Goal: Task Accomplishment & Management: Use online tool/utility

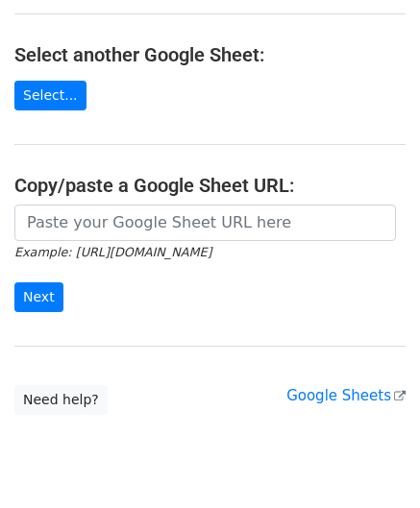
scroll to position [252, 0]
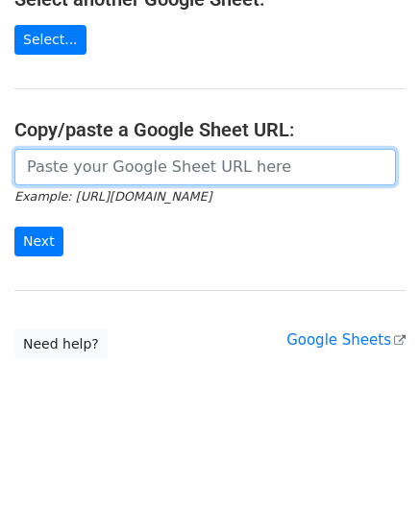
click at [93, 161] on input "url" at bounding box center [204, 167] width 381 height 37
paste input "https://docs.google.com/spreadsheets/d/1rt6fyy_kW8Bog15CUIJ6OMqYVo1wecm66TNI_P8…"
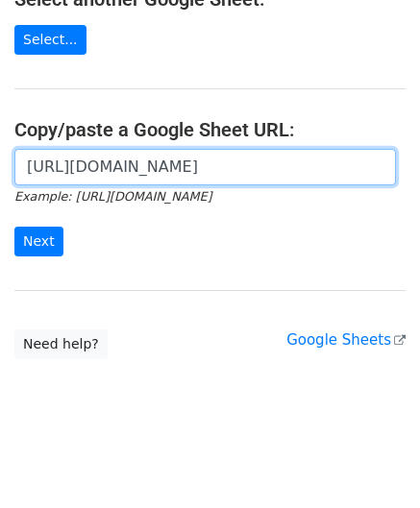
scroll to position [0, 415]
type input "https://docs.google.com/spreadsheets/d/1rt6fyy_kW8Bog15CUIJ6OMqYVo1wecm66TNI_P8…"
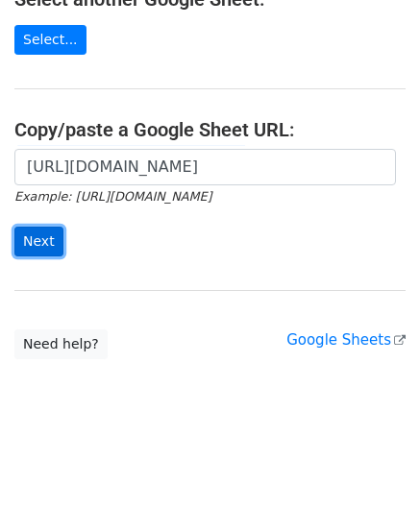
click at [38, 236] on input "Next" at bounding box center [38, 242] width 49 height 30
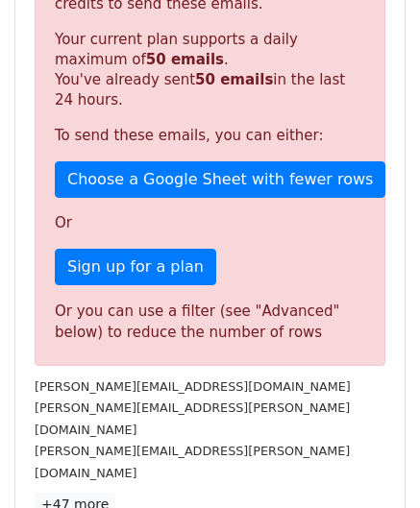
scroll to position [649, 0]
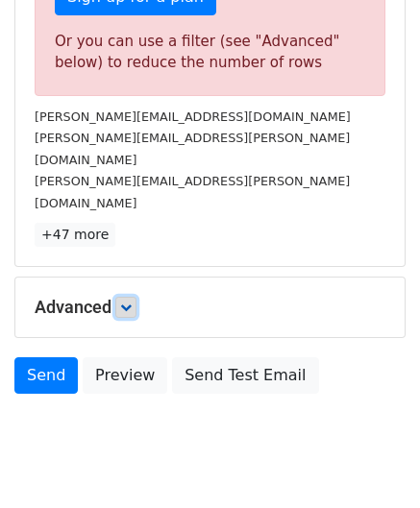
click at [126, 297] on link at bounding box center [125, 307] width 21 height 21
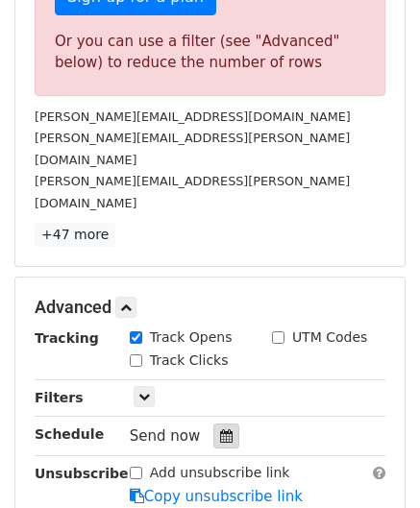
click at [220, 429] on icon at bounding box center [226, 435] width 12 height 13
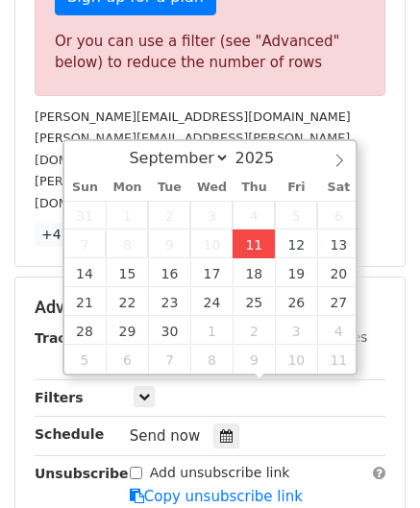
type input "[DATE] 12:00"
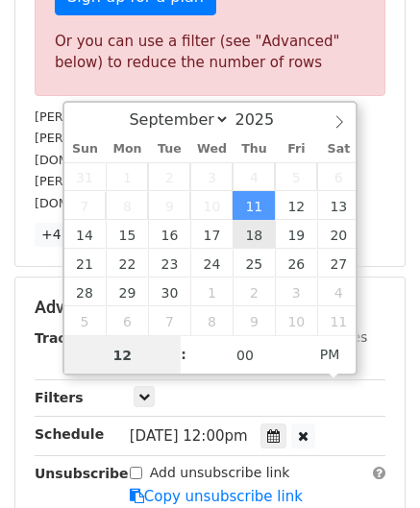
paste input "8"
type input "8"
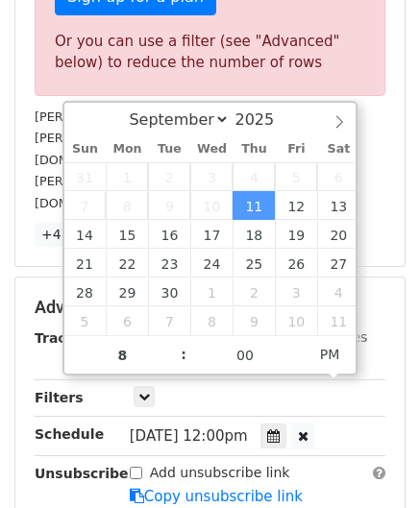
type input "[DATE] 20:00"
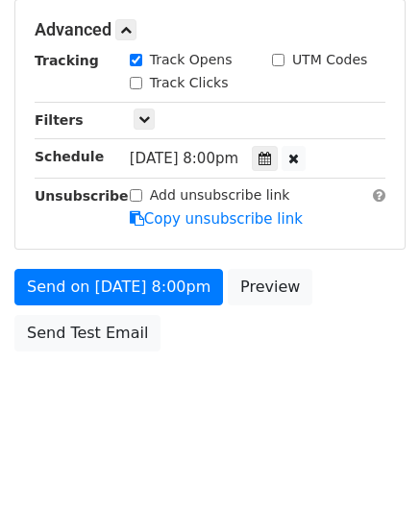
scroll to position [667, 0]
